Goal: Task Accomplishment & Management: Use online tool/utility

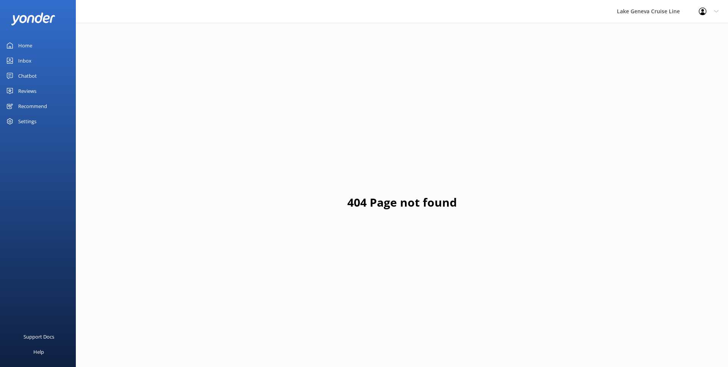
click at [60, 44] on link "Home" at bounding box center [38, 45] width 76 height 15
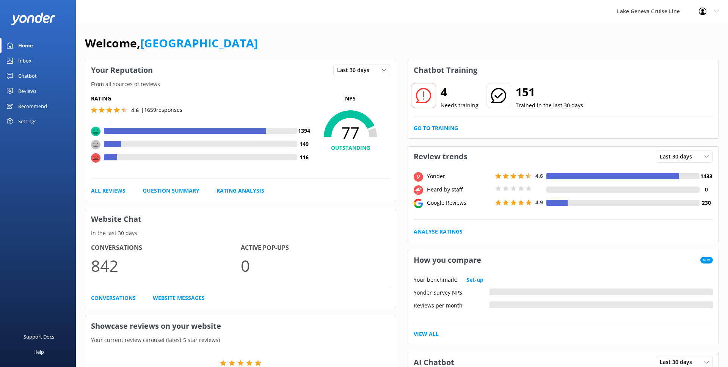
click at [33, 76] on div "Chatbot" at bounding box center [27, 75] width 19 height 15
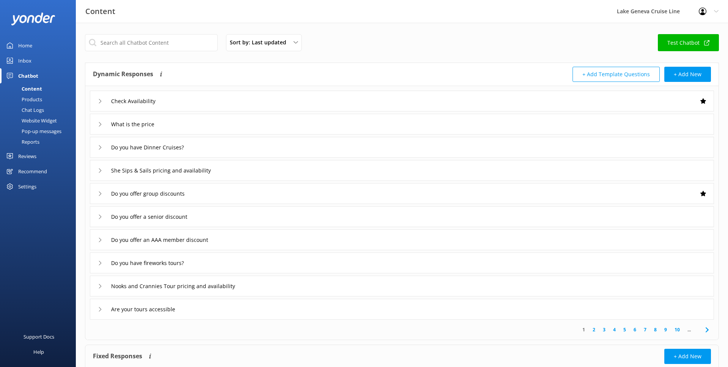
click at [36, 110] on div "Chat Logs" at bounding box center [24, 110] width 39 height 11
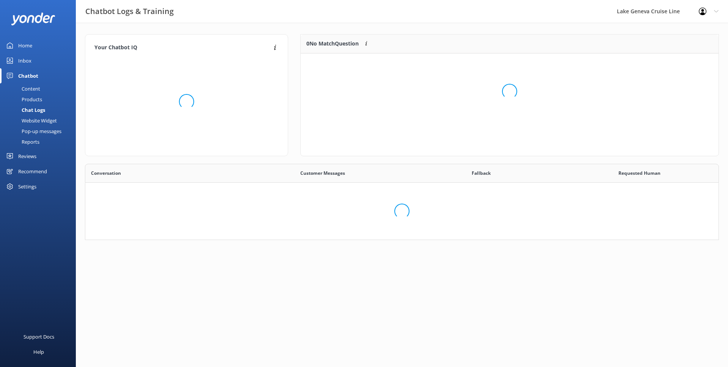
scroll to position [266, 634]
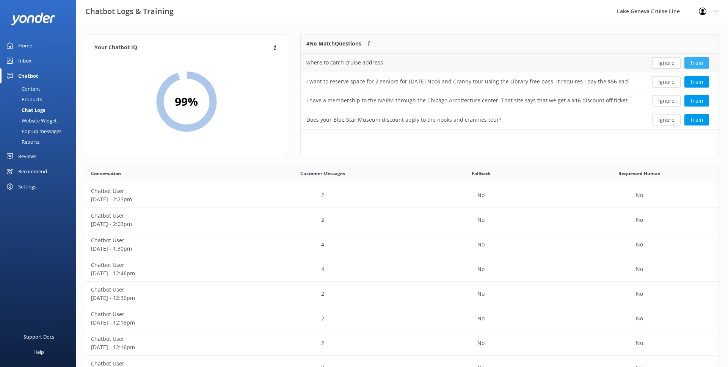
click at [700, 60] on button "Train" at bounding box center [697, 62] width 25 height 11
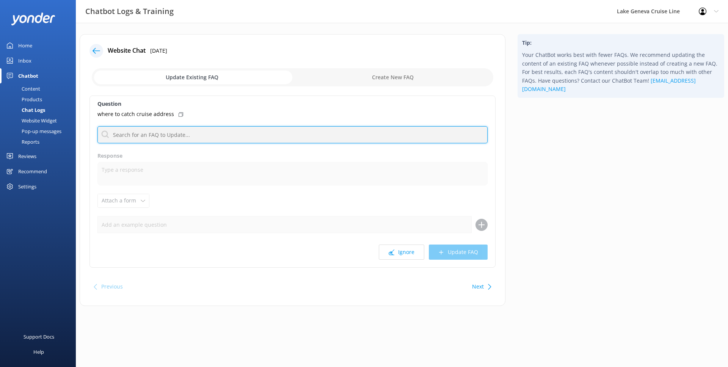
click at [184, 129] on input "text" at bounding box center [292, 134] width 390 height 17
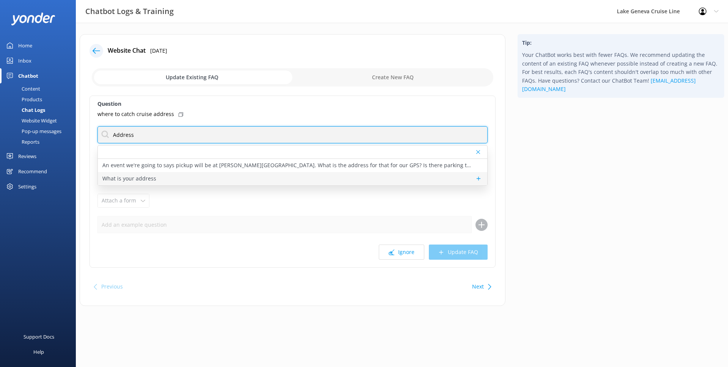
type input "Address"
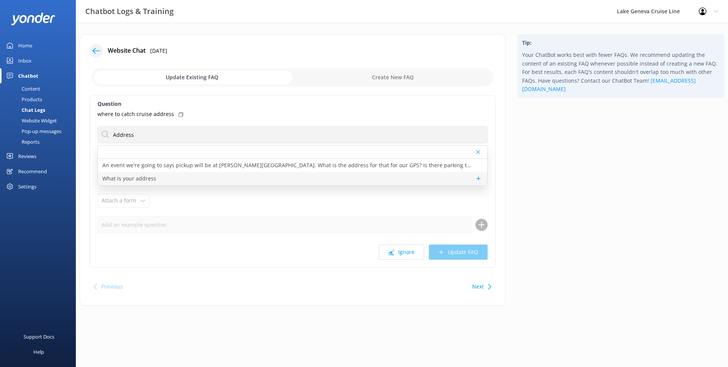
click at [193, 175] on div "What is your address" at bounding box center [293, 178] width 390 height 13
type textarea "During our main tour season – April through October – we are at the [GEOGRAPHIC…"
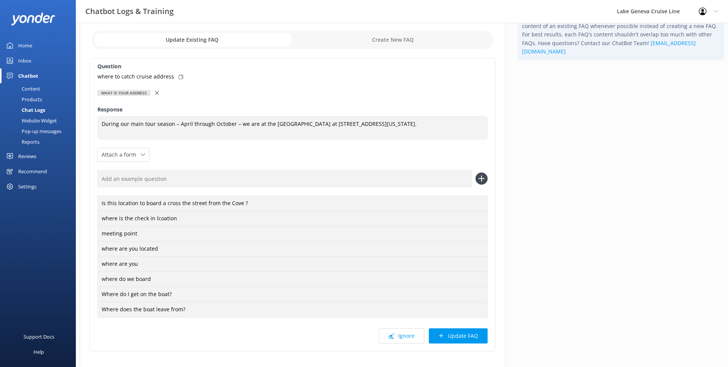
scroll to position [83, 0]
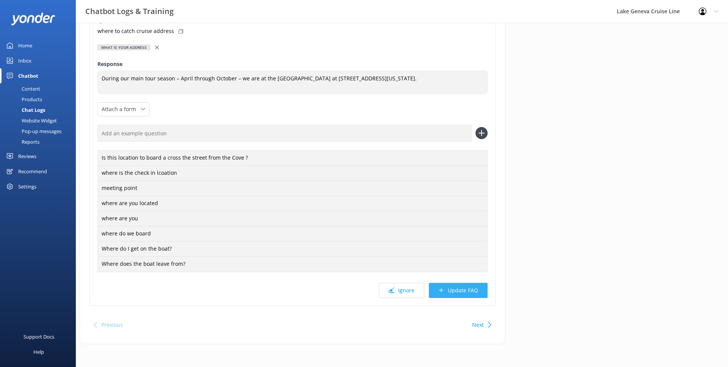
click at [473, 290] on button "Update FAQ" at bounding box center [458, 290] width 59 height 15
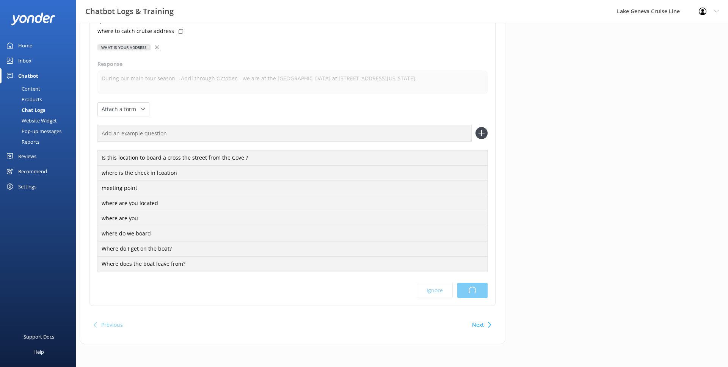
scroll to position [0, 0]
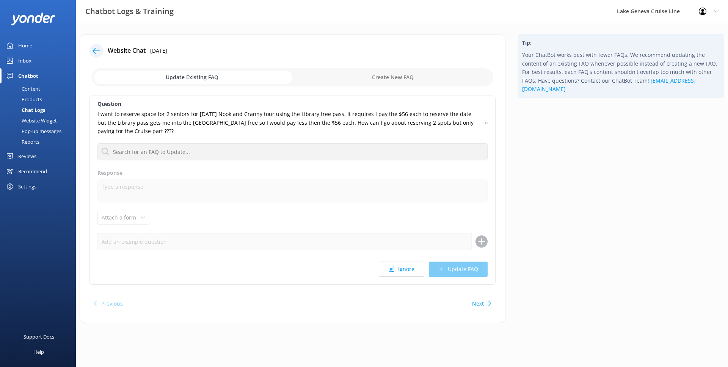
click at [100, 49] on div at bounding box center [97, 51] width 14 height 14
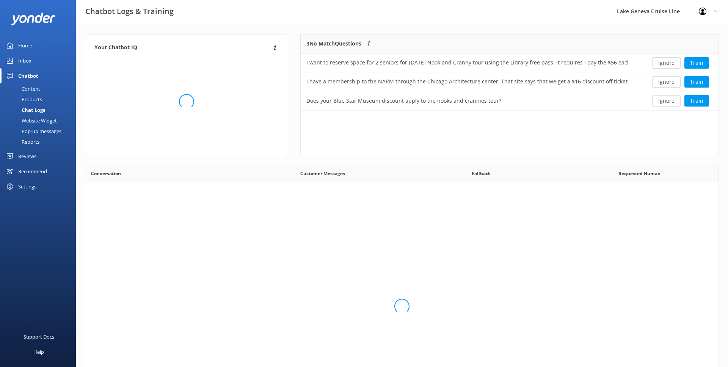
scroll to position [76, 418]
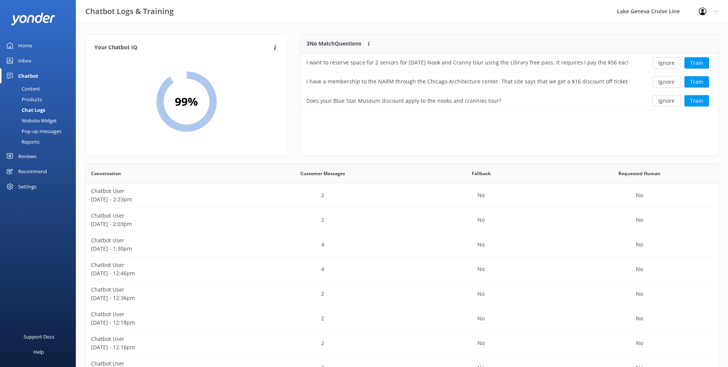
click at [26, 43] on div "Home" at bounding box center [25, 45] width 14 height 15
